Goal: Check status: Check status

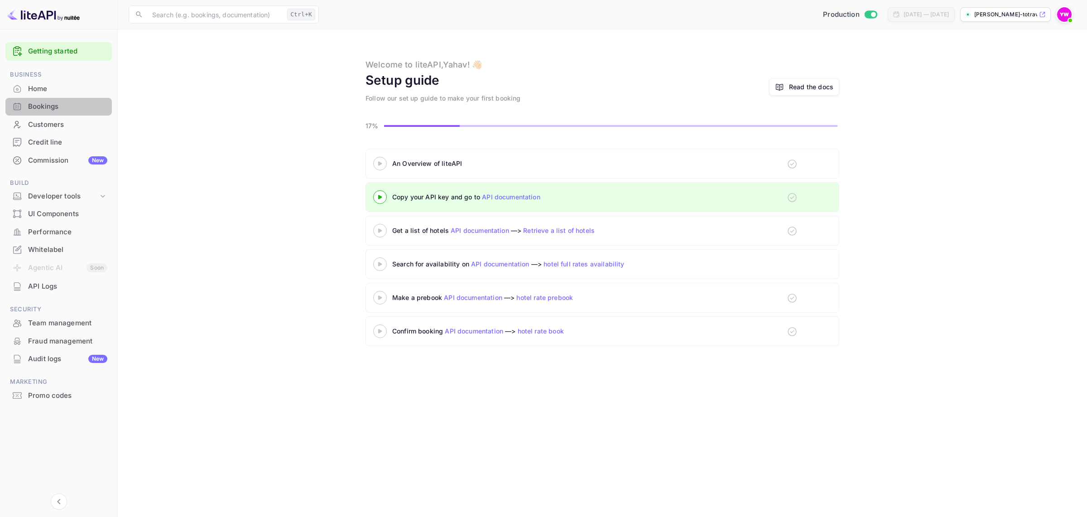
click at [30, 107] on div "Bookings" at bounding box center [67, 106] width 79 height 10
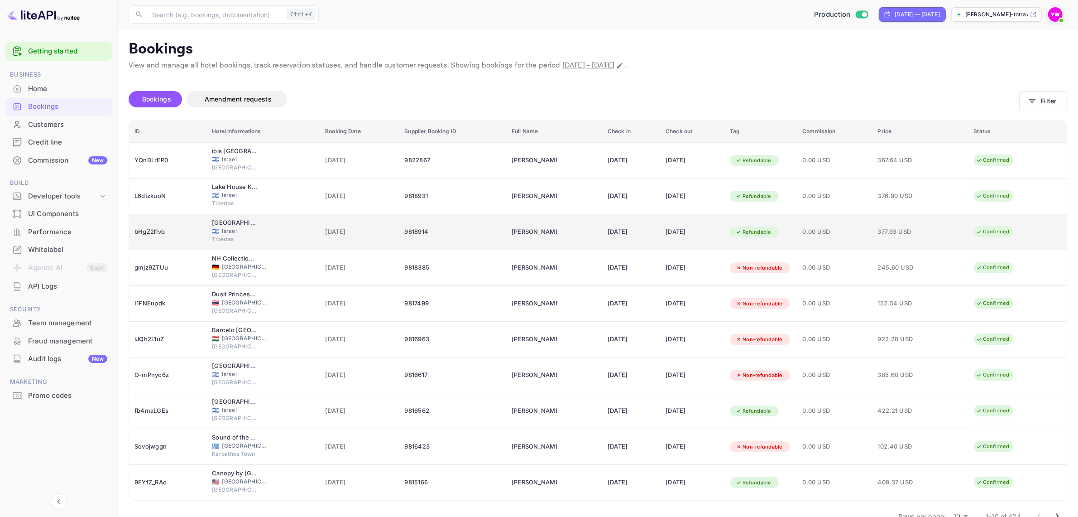
scroll to position [23, 0]
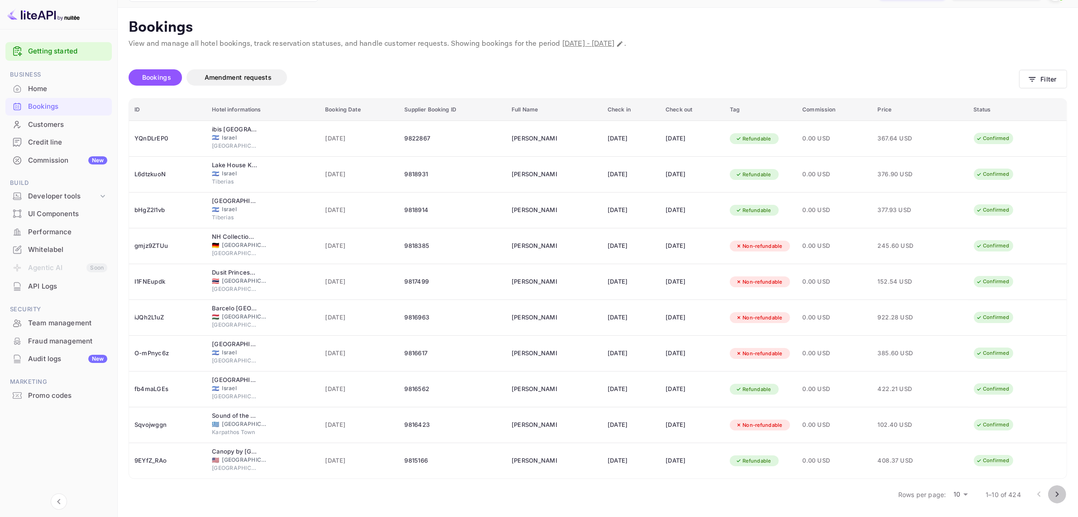
click at [1059, 492] on icon "Go to next page" at bounding box center [1057, 494] width 11 height 11
click at [1059, 496] on icon "Go to next page" at bounding box center [1057, 494] width 11 height 11
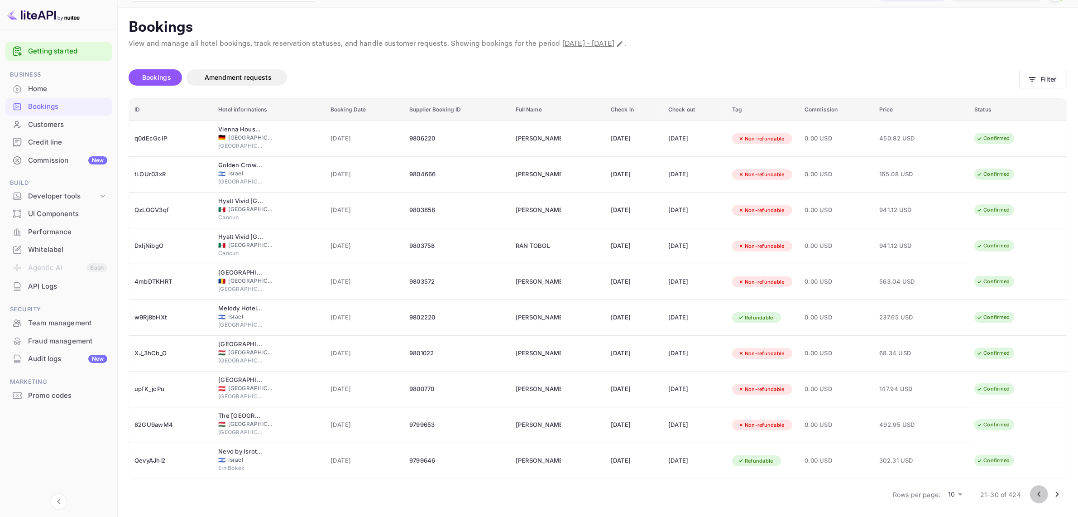
click at [1039, 492] on icon "Go to previous page" at bounding box center [1039, 494] width 11 height 11
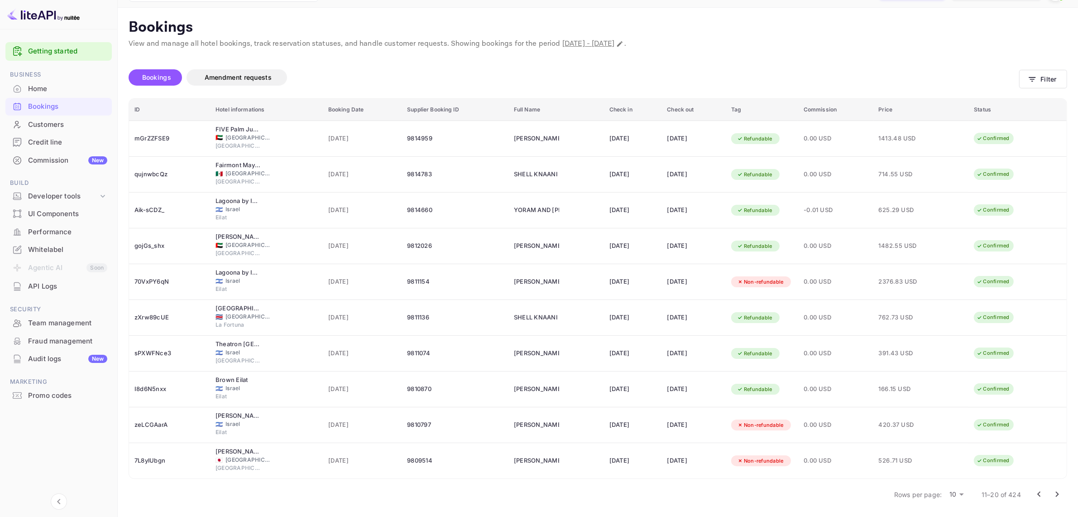
click at [1036, 494] on icon "Go to previous page" at bounding box center [1039, 494] width 11 height 11
click at [1058, 492] on icon "Go to next page" at bounding box center [1057, 494] width 11 height 11
click at [1056, 495] on icon "Go to next page" at bounding box center [1057, 494] width 11 height 11
